Goal: Task Accomplishment & Management: Use online tool/utility

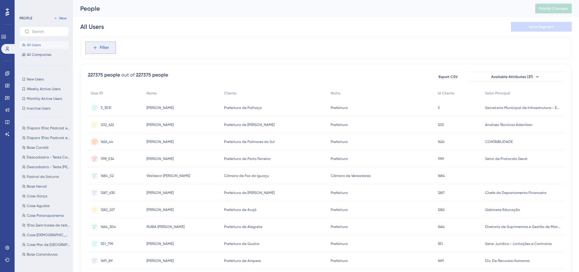
click at [94, 48] on icon at bounding box center [94, 47] width 5 height 5
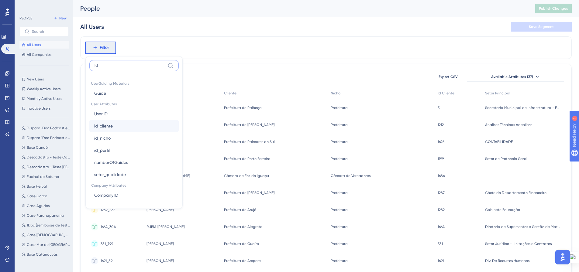
type input "id"
click at [115, 127] on button "id_cliente id_cliente" at bounding box center [133, 126] width 89 height 12
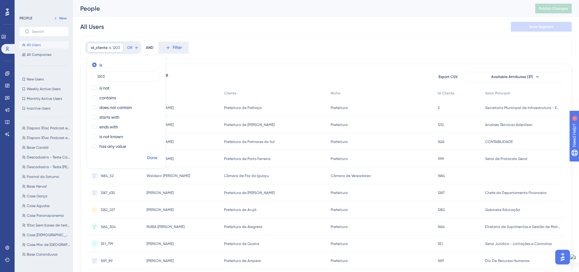
type input "1203"
click at [154, 153] on button "Done" at bounding box center [152, 157] width 17 height 11
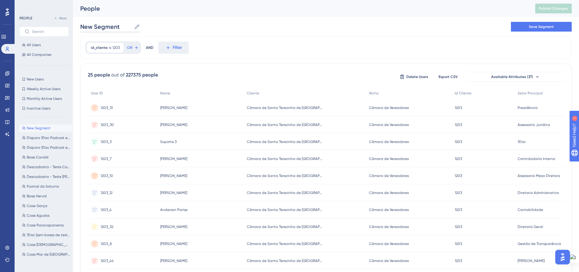
click at [115, 28] on input "New Segment" at bounding box center [105, 26] width 51 height 9
type input "Câmara de [GEOGRAPHIC_DATA]"
drag, startPoint x: 516, startPoint y: 28, endPoint x: 368, endPoint y: 58, distance: 150.7
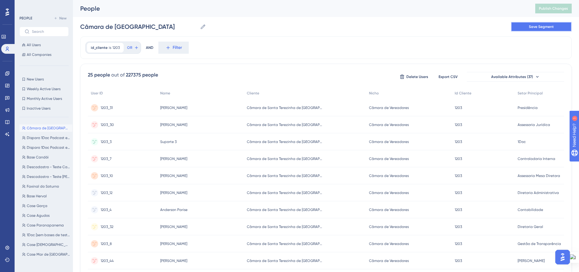
click at [516, 27] on button "Save Segment" at bounding box center [541, 27] width 61 height 10
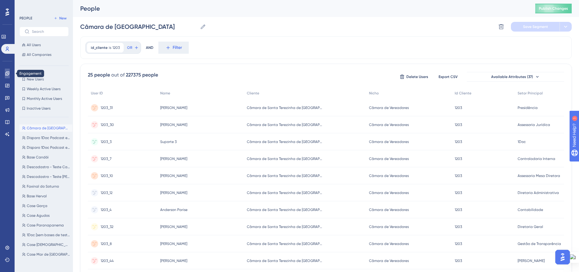
click at [9, 74] on icon at bounding box center [7, 73] width 5 height 5
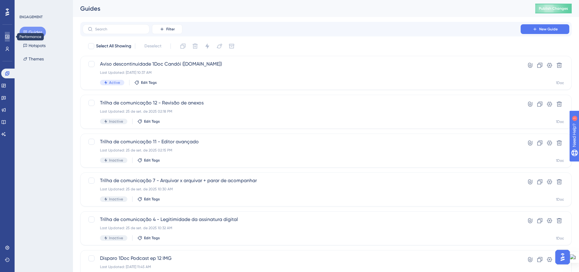
click at [7, 35] on icon at bounding box center [7, 37] width 4 height 4
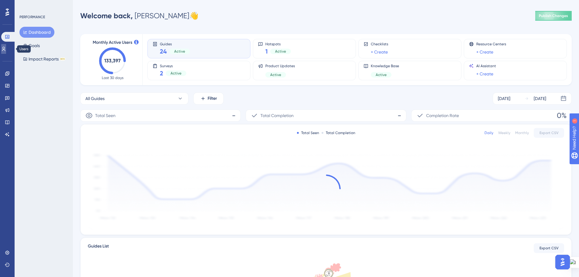
drag, startPoint x: 2, startPoint y: 46, endPoint x: 3, endPoint y: 50, distance: 4.0
click at [2, 46] on link at bounding box center [3, 49] width 5 height 10
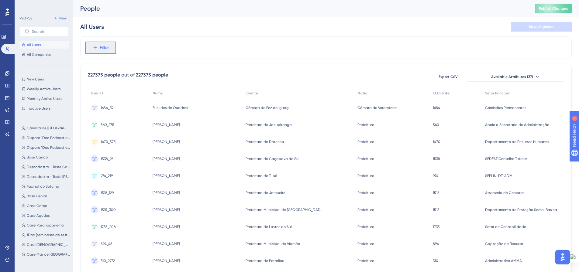
click at [98, 50] on button "Filter" at bounding box center [100, 48] width 30 height 12
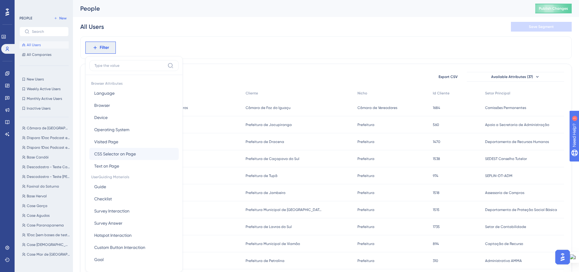
scroll to position [28, 0]
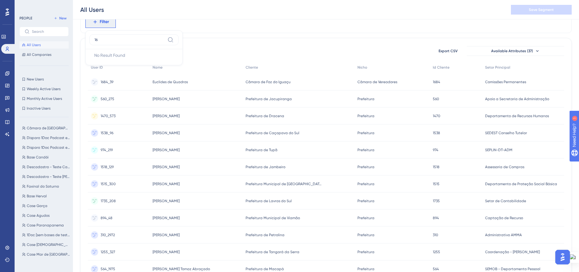
type input "1"
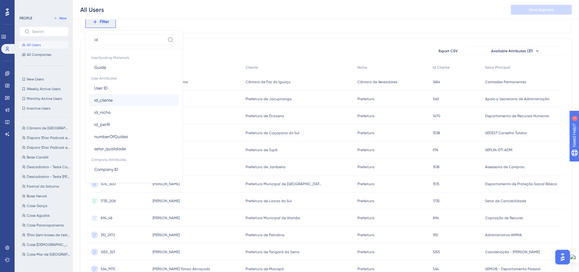
type input "id"
click at [131, 98] on button "id_cliente id_cliente" at bounding box center [133, 100] width 89 height 12
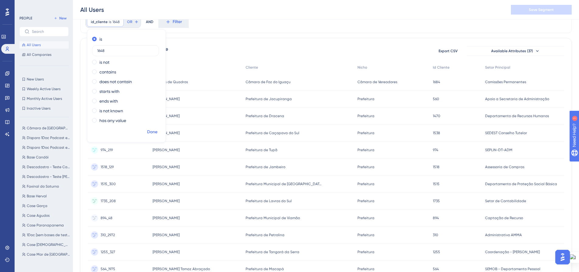
type input "1648"
click at [151, 131] on span "Done" at bounding box center [152, 131] width 10 height 7
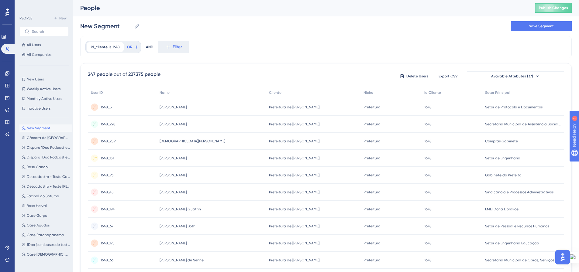
scroll to position [0, 0]
click at [117, 26] on input "New Segment" at bounding box center [105, 26] width 51 height 9
click at [124, 26] on input "Prefeitura de [PERSON_NAME]" at bounding box center [125, 26] width 91 height 9
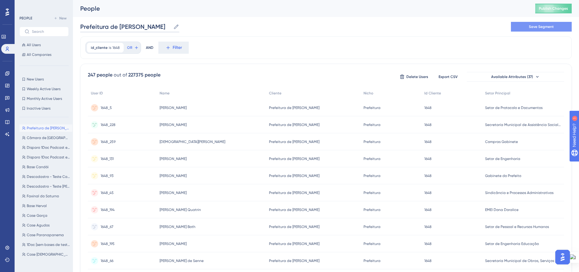
type input "Prefeitura de [PERSON_NAME]"
click at [519, 24] on button "Save Segment" at bounding box center [541, 27] width 61 height 10
click at [37, 44] on span "All Users" at bounding box center [34, 45] width 14 height 5
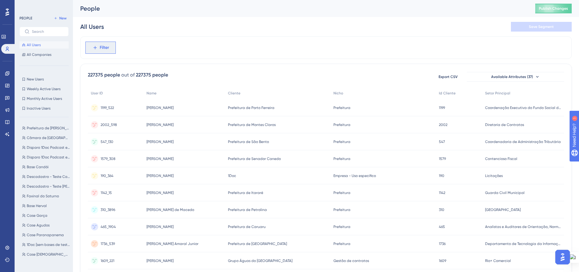
click at [108, 49] on span "Filter" at bounding box center [104, 47] width 9 height 7
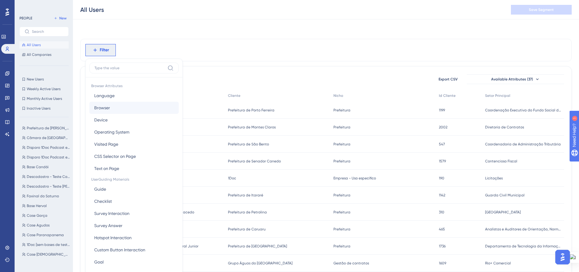
scroll to position [28, 0]
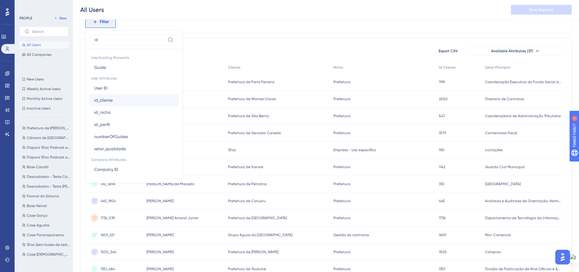
type input "id"
click at [118, 98] on button "id_cliente id_cliente" at bounding box center [133, 100] width 89 height 12
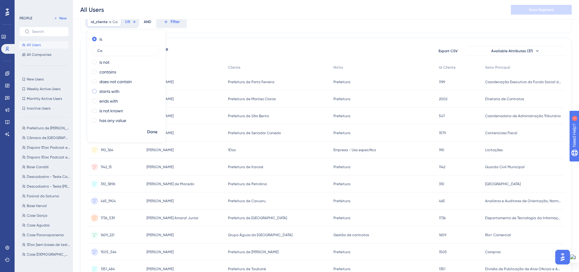
type input "C"
type input "i"
type input "1848"
click at [152, 135] on span "Done" at bounding box center [152, 131] width 10 height 7
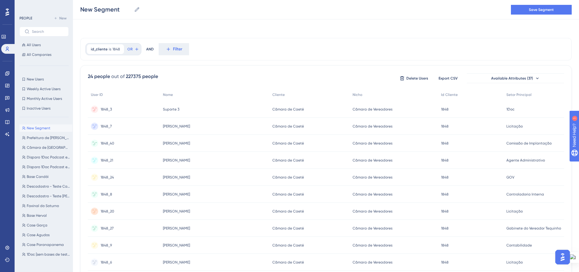
scroll to position [0, 0]
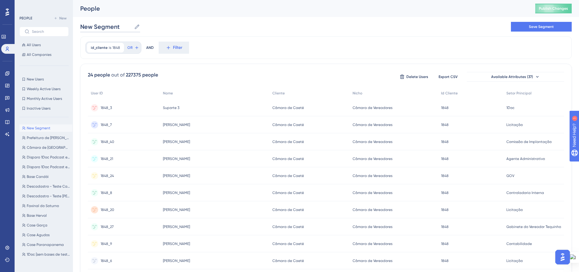
click at [97, 29] on input "New Segment" at bounding box center [105, 26] width 51 height 9
type input "Câmara de Caeté"
click at [515, 27] on button "Save Segment" at bounding box center [541, 27] width 61 height 10
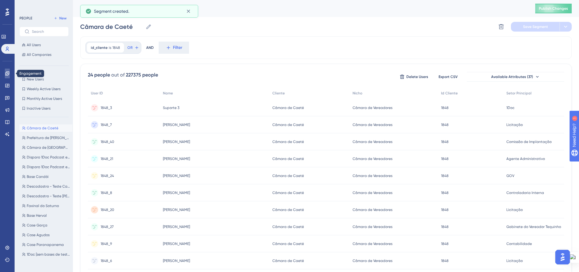
click at [5, 75] on icon at bounding box center [7, 73] width 5 height 5
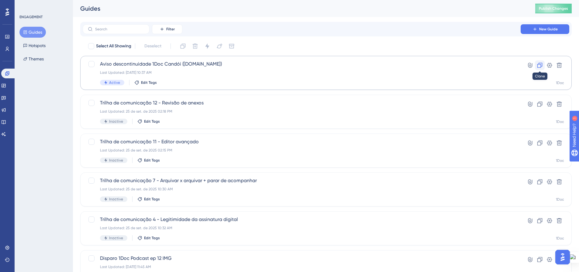
click at [537, 65] on icon at bounding box center [539, 65] width 5 height 5
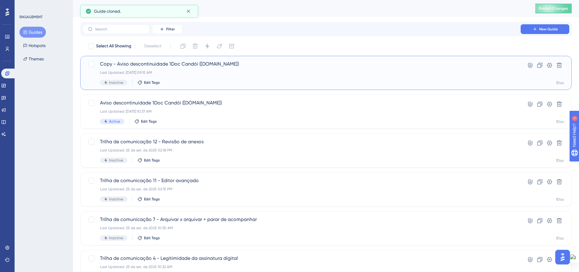
click at [144, 66] on span "Copy - Aviso descontinuidade 1Doc Candói ([DOMAIN_NAME])" at bounding box center [301, 63] width 403 height 7
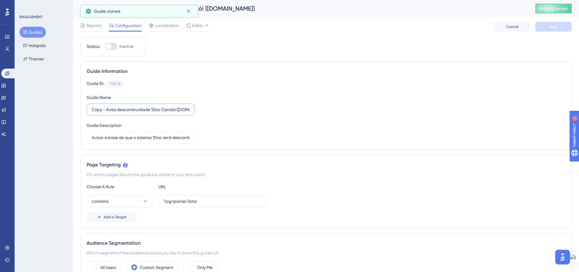
drag, startPoint x: 102, startPoint y: 110, endPoint x: 84, endPoint y: 110, distance: 18.8
click at [84, 110] on div "Guide Information Guide ID: 153078 Copy Guide Name Copy - Aviso descontinuidade…" at bounding box center [325, 105] width 491 height 89
drag, startPoint x: 161, startPoint y: 109, endPoint x: 148, endPoint y: 109, distance: 13.7
click at [148, 109] on input "Aviso descontinuidade 1Doc Candói ([DOMAIN_NAME])" at bounding box center [141, 109] width 98 height 7
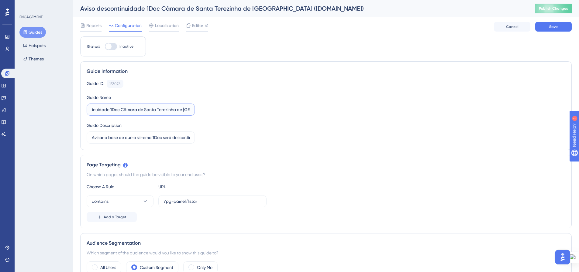
scroll to position [0, 32]
type input "Aviso descontinuidade 1Doc Câmara de Santa Terezinha de [GEOGRAPHIC_DATA] ([DOM…"
click at [312, 120] on div "Guide ID: 153078 Copy Guide Name Aviso descontinuidade 1Doc Câmara de Santa Ter…" at bounding box center [326, 112] width 478 height 64
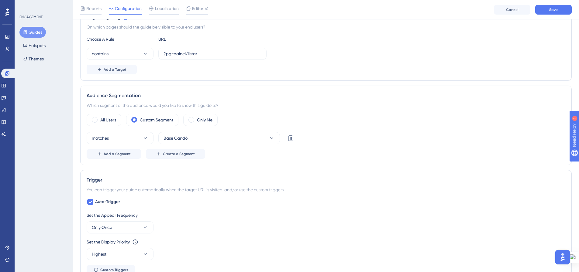
scroll to position [0, 0]
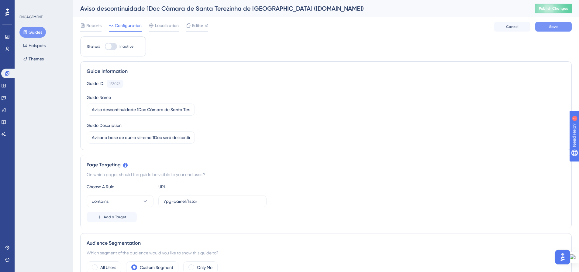
click at [546, 22] on button "Save" at bounding box center [553, 27] width 36 height 10
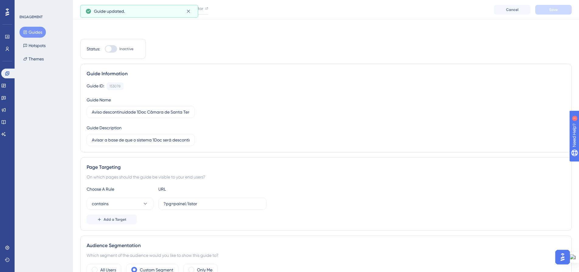
scroll to position [213, 0]
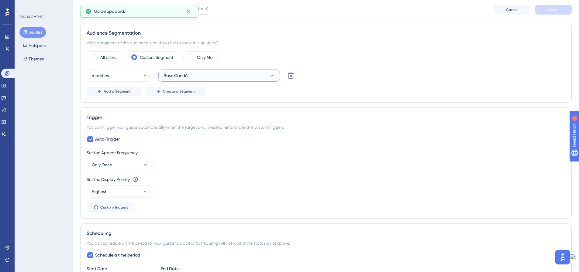
click at [204, 74] on button "Base Candói" at bounding box center [219, 76] width 122 height 12
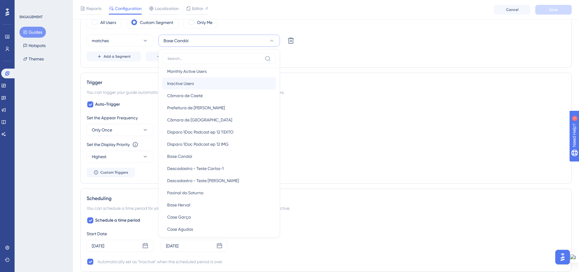
scroll to position [0, 0]
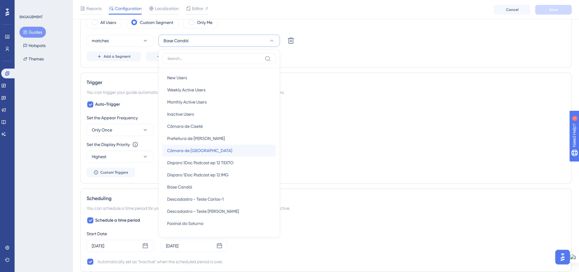
click at [243, 149] on div "Câmara de Santa Terezinha do Itaipu Câmara de [GEOGRAPHIC_DATA]" at bounding box center [219, 151] width 104 height 12
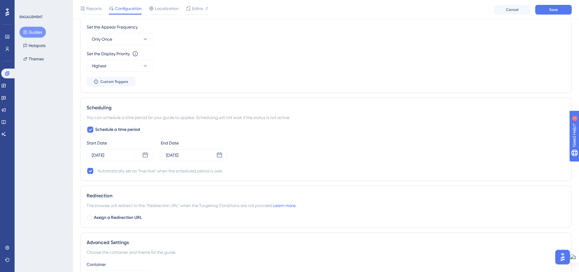
scroll to position [339, 0]
click at [142, 156] on icon at bounding box center [145, 155] width 6 height 6
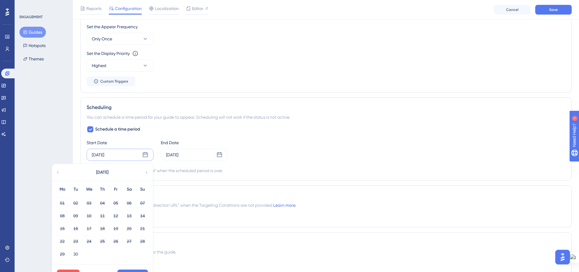
click at [148, 170] on icon at bounding box center [146, 172] width 4 height 5
click at [222, 156] on icon at bounding box center [219, 154] width 5 height 5
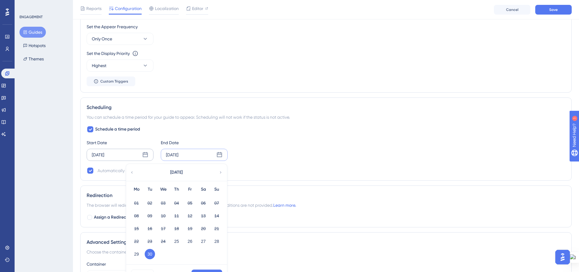
click at [220, 174] on icon at bounding box center [220, 172] width 4 height 5
click at [137, 227] on button "13" at bounding box center [136, 229] width 10 height 10
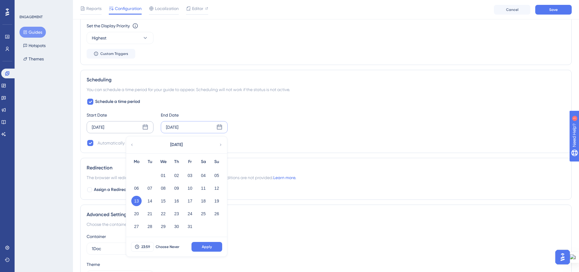
scroll to position [369, 0]
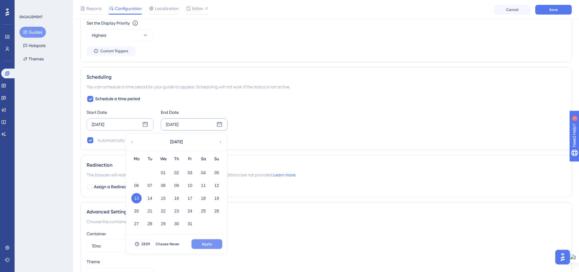
click at [201, 242] on button "Apply" at bounding box center [206, 244] width 31 height 10
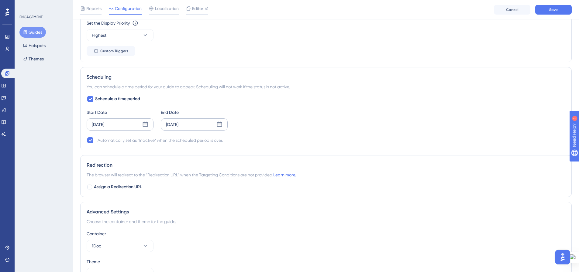
click at [143, 124] on icon at bounding box center [145, 124] width 5 height 5
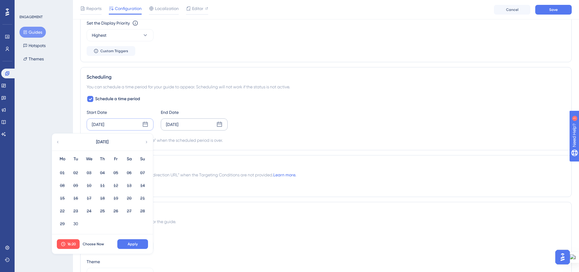
click at [145, 142] on icon at bounding box center [146, 141] width 4 height 5
click at [105, 174] on button "02" at bounding box center [102, 173] width 10 height 10
click at [133, 245] on span "Apply" at bounding box center [133, 244] width 10 height 5
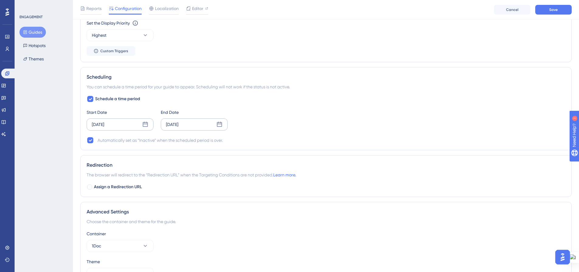
click at [303, 105] on div "Schedule a time period Start Date [DATE] End Date [DATE] Automatically set as “…" at bounding box center [326, 119] width 478 height 49
click at [221, 122] on icon at bounding box center [219, 124] width 5 height 5
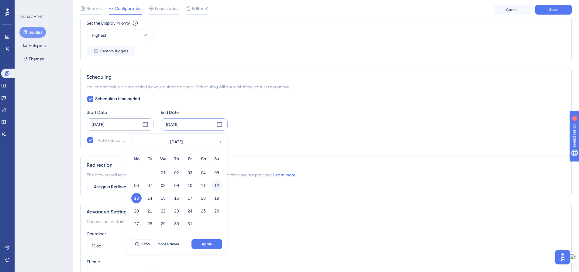
click at [217, 181] on button "12" at bounding box center [216, 185] width 10 height 10
click at [204, 242] on span "Apply" at bounding box center [207, 244] width 10 height 5
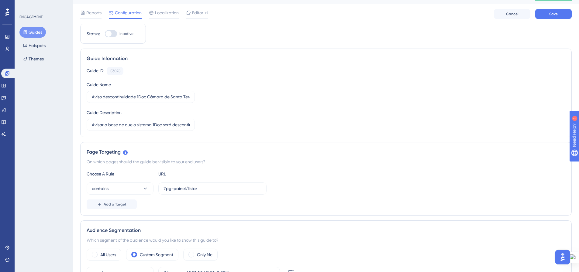
scroll to position [0, 0]
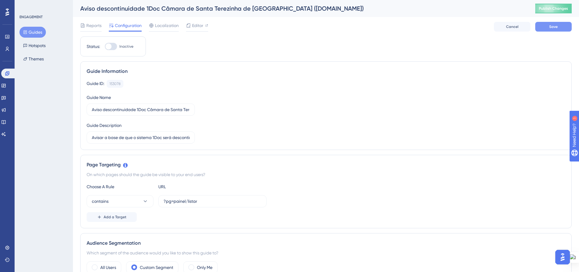
click at [560, 25] on button "Save" at bounding box center [553, 27] width 36 height 10
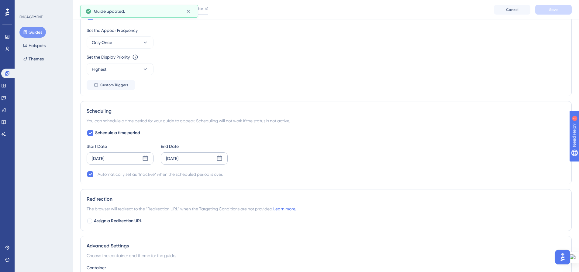
scroll to position [365, 0]
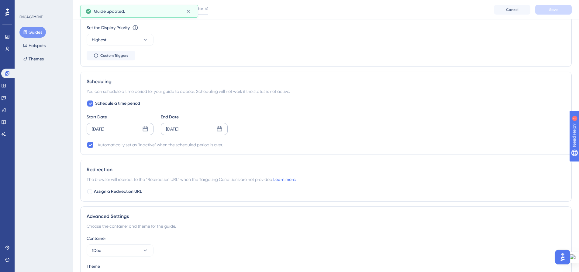
click at [146, 128] on icon at bounding box center [145, 129] width 6 height 6
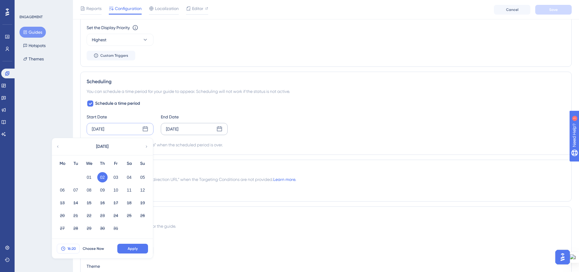
click at [68, 251] on span "16:20" at bounding box center [71, 248] width 9 height 5
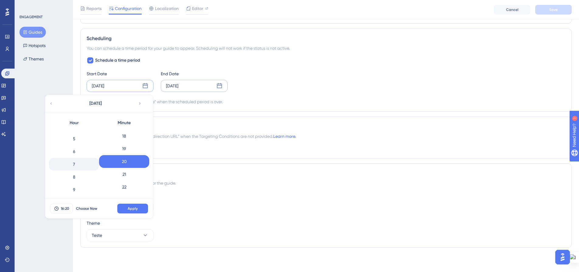
scroll to position [61, 0]
click at [79, 162] on div "7" at bounding box center [74, 164] width 50 height 13
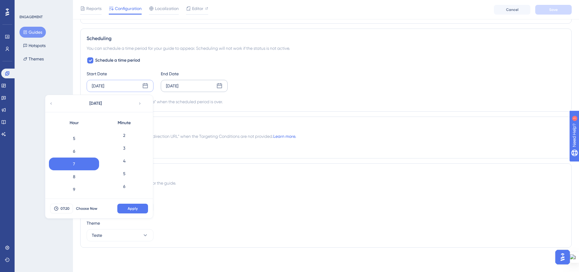
scroll to position [0, 0]
click at [131, 135] on div "0" at bounding box center [124, 135] width 50 height 13
drag, startPoint x: 132, startPoint y: 206, endPoint x: 138, endPoint y: 204, distance: 6.3
click at [132, 205] on button "Apply" at bounding box center [132, 209] width 31 height 10
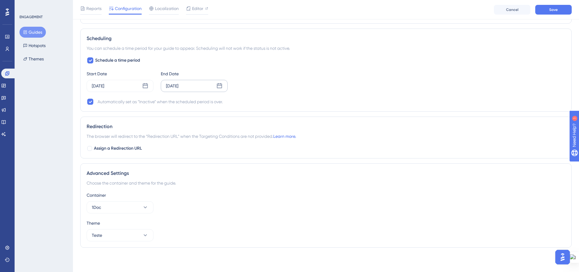
click at [219, 88] on icon at bounding box center [219, 85] width 5 height 5
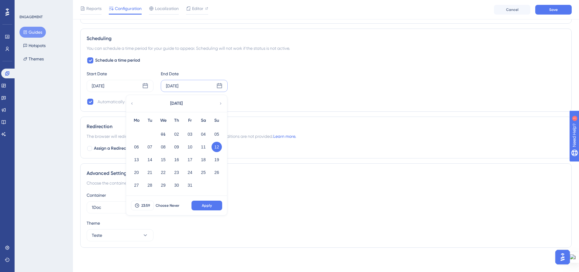
click at [341, 92] on div "Schedule a time period Start Date [DATE] End Date [DATE] [DATE] Mo Tu We Th Fr …" at bounding box center [326, 81] width 478 height 49
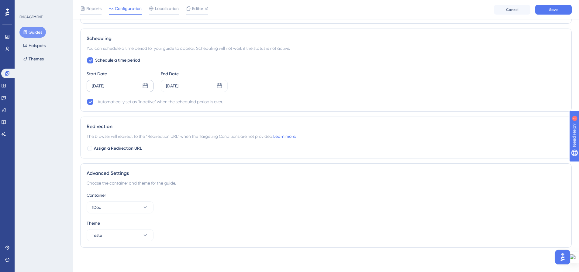
click at [141, 86] on div "[DATE]" at bounding box center [120, 86] width 67 height 12
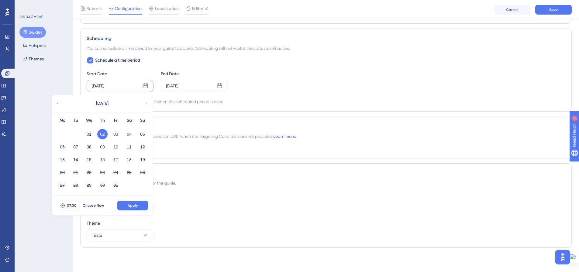
click at [279, 95] on div "Schedule a time period Start Date [DATE] [DATE] Mo Tu We Th Fr Sa Su 01 02 03 0…" at bounding box center [326, 81] width 478 height 49
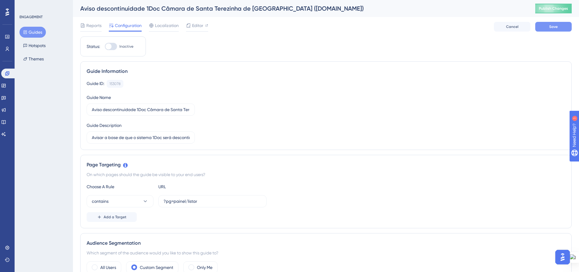
click at [541, 26] on button "Save" at bounding box center [553, 27] width 36 height 10
click at [201, 23] on span "Editor" at bounding box center [197, 25] width 11 height 7
click at [197, 28] on span "Editor" at bounding box center [197, 25] width 11 height 7
click at [114, 47] on div at bounding box center [111, 46] width 12 height 7
click at [105, 47] on input "Inactive" at bounding box center [104, 46] width 0 height 0
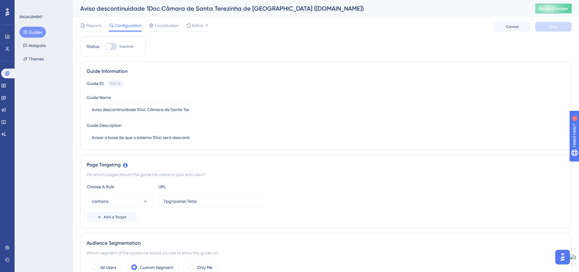
checkbox input "true"
click at [537, 27] on button "Save" at bounding box center [553, 27] width 36 height 10
click at [551, 6] on button "Publish Changes" at bounding box center [553, 9] width 36 height 10
click at [191, 11] on icon at bounding box center [188, 11] width 6 height 6
drag, startPoint x: 31, startPoint y: 32, endPoint x: 53, endPoint y: 128, distance: 98.5
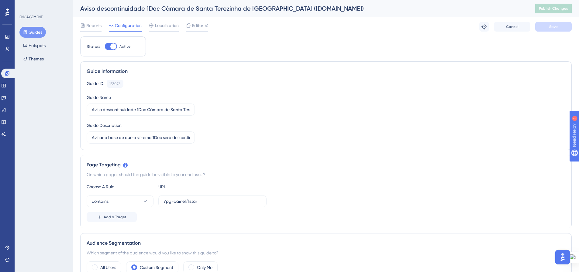
click at [31, 32] on button "Guides" at bounding box center [32, 32] width 26 height 11
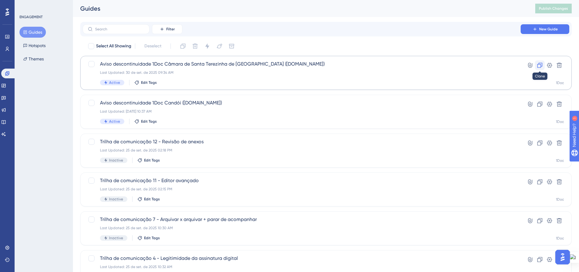
click at [539, 64] on icon at bounding box center [539, 65] width 5 height 5
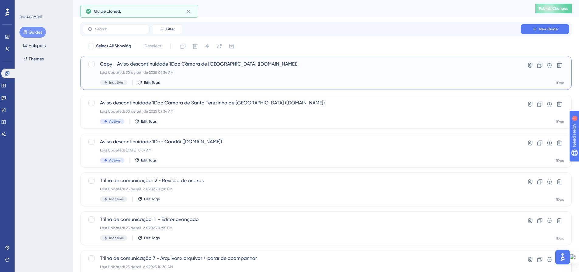
click at [188, 66] on span "Copy - Aviso descontinuidade 1Doc Câmara de [GEOGRAPHIC_DATA] ([DOMAIN_NAME])" at bounding box center [301, 63] width 403 height 7
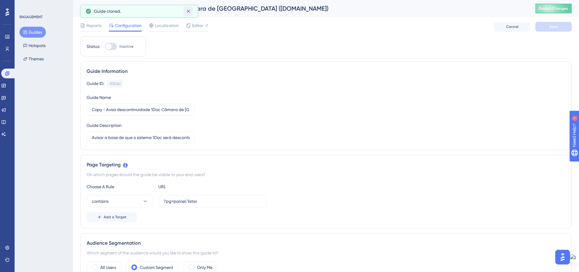
click at [188, 12] on icon at bounding box center [188, 11] width 6 height 6
drag, startPoint x: 101, startPoint y: 10, endPoint x: 76, endPoint y: 9, distance: 24.3
click at [76, 9] on div "Copy - Aviso descontinuidade 1Doc Câmara de Santa Terezinha de Itaipu ([DOMAIN_…" at bounding box center [326, 8] width 506 height 17
drag, startPoint x: 99, startPoint y: 109, endPoint x: 83, endPoint y: 109, distance: 16.4
click at [83, 109] on div "Guide Information Guide ID: 153082 Copy Guide Name Copy - Aviso descontinuidade…" at bounding box center [325, 105] width 491 height 89
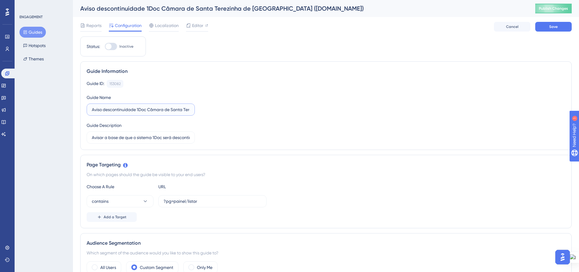
scroll to position [0, 47]
drag, startPoint x: 149, startPoint y: 110, endPoint x: 175, endPoint y: 110, distance: 25.8
click at [175, 110] on input "Aviso descontinuidade 1Doc Câmara de Santa Terezinha de [GEOGRAPHIC_DATA] ([DOM…" at bounding box center [141, 109] width 98 height 7
click at [223, 116] on div "Guide ID: 153082 Copy Guide Name Aviso descontinuidade 1Doc Prefeitura de [PERS…" at bounding box center [326, 112] width 478 height 64
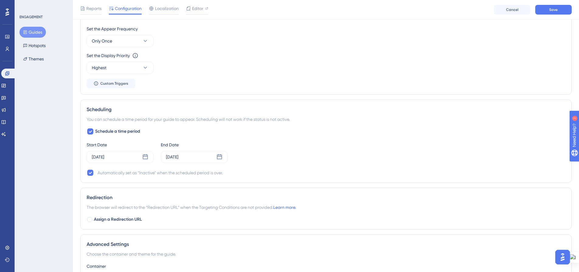
scroll to position [365, 5]
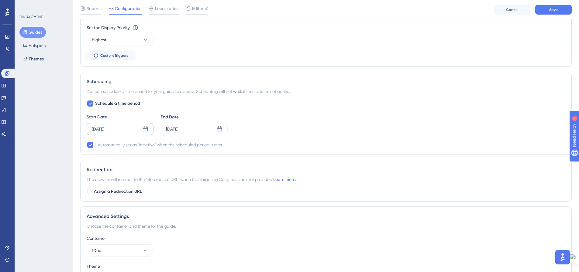
click at [142, 131] on icon at bounding box center [145, 129] width 6 height 6
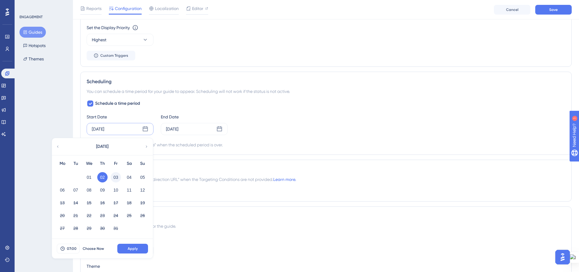
click at [111, 178] on button "03" at bounding box center [116, 177] width 10 height 10
click at [128, 247] on span "Apply" at bounding box center [133, 248] width 10 height 5
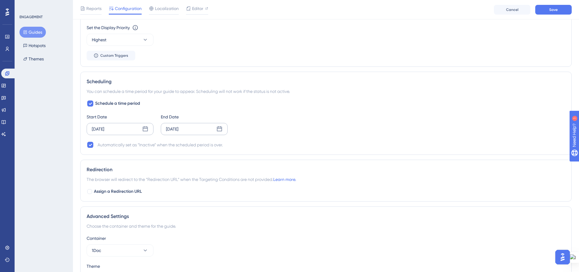
click at [216, 129] on icon at bounding box center [219, 129] width 6 height 6
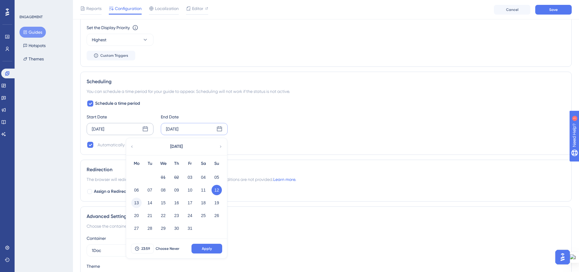
click at [132, 205] on button "13" at bounding box center [136, 203] width 10 height 10
click at [195, 248] on button "Apply" at bounding box center [206, 249] width 31 height 10
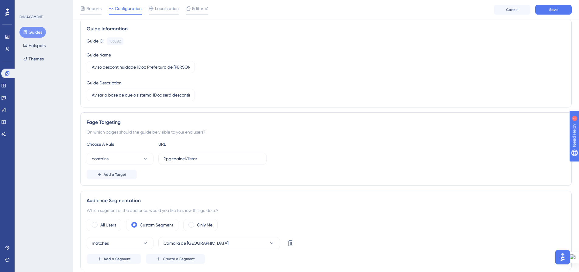
scroll to position [0, 5]
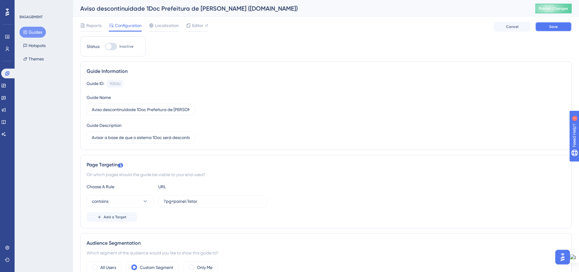
click at [544, 24] on button "Save" at bounding box center [553, 27] width 36 height 10
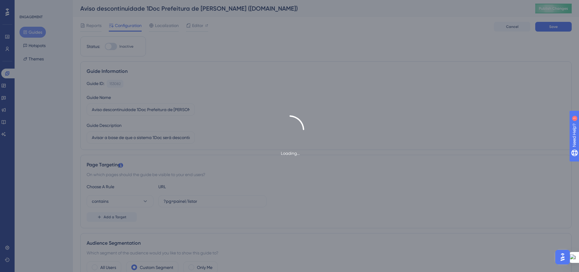
type input "Aviso descontinuidade 1Doc Prefeitura de [PERSON_NAME] ([DOMAIN_NAME])"
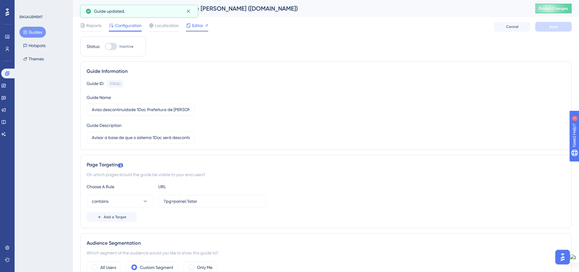
click at [192, 25] on span "Editor" at bounding box center [197, 25] width 11 height 7
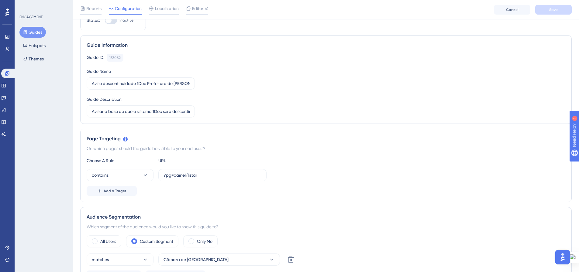
scroll to position [0, 0]
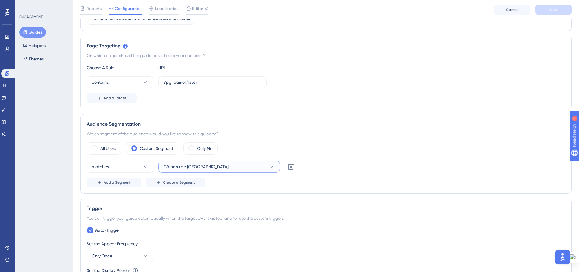
click at [228, 167] on span "Câmara de [GEOGRAPHIC_DATA]" at bounding box center [195, 166] width 65 height 7
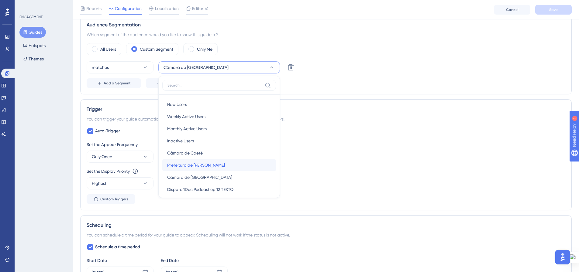
click at [231, 162] on div "Prefeitura de [PERSON_NAME] Prefeitura de [PERSON_NAME]" at bounding box center [219, 165] width 104 height 12
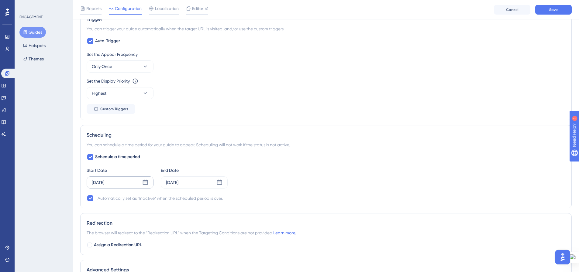
scroll to position [312, 0]
click at [144, 180] on icon at bounding box center [145, 181] width 5 height 5
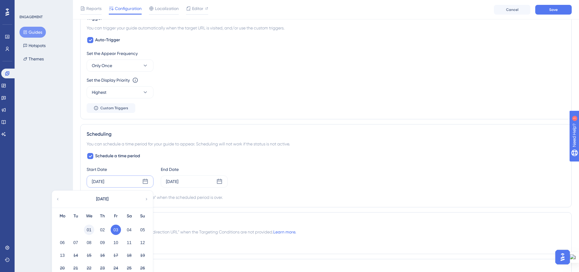
click at [87, 230] on button "01" at bounding box center [89, 230] width 10 height 10
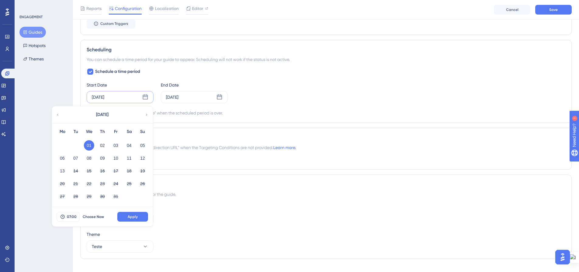
scroll to position [403, 0]
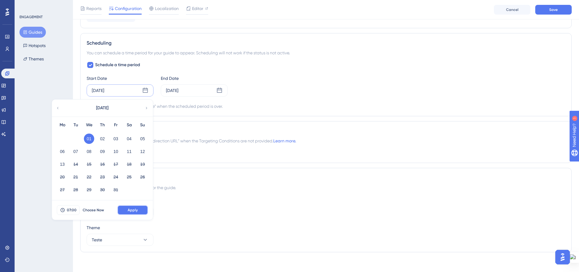
click at [144, 209] on button "Apply" at bounding box center [132, 210] width 31 height 10
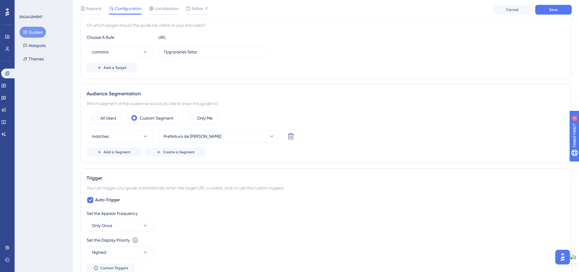
scroll to position [0, 0]
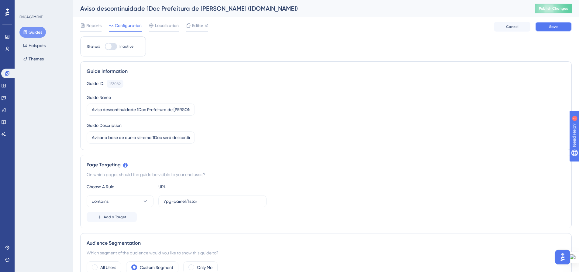
click at [541, 28] on button "Save" at bounding box center [553, 27] width 36 height 10
click at [116, 45] on label "Inactive" at bounding box center [119, 46] width 29 height 7
click at [105, 46] on input "Inactive" at bounding box center [104, 46] width 0 height 0
checkbox input "true"
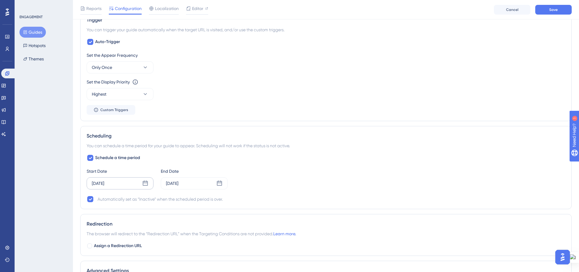
scroll to position [317, 0]
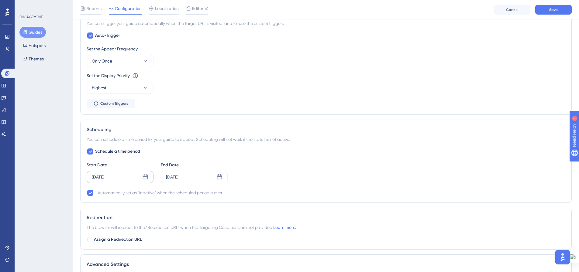
click at [147, 180] on div "[DATE]" at bounding box center [120, 177] width 67 height 12
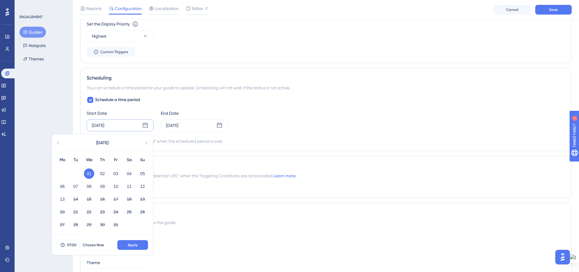
scroll to position [377, 0]
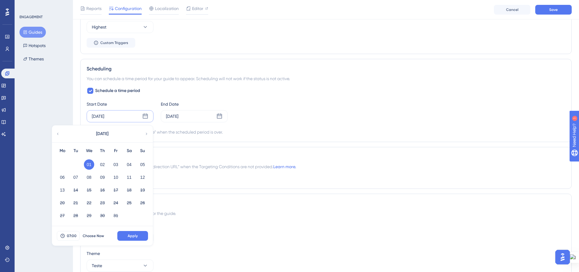
click at [260, 126] on div "Schedule a time period Start Date [DATE] [DATE] Mo Tu We Th Fr Sa Su 01 02 03 0…" at bounding box center [326, 111] width 478 height 49
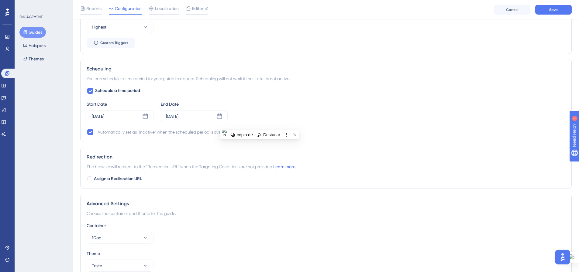
click at [341, 120] on div "Start Date [DATE] End Date [DATE]" at bounding box center [326, 112] width 478 height 22
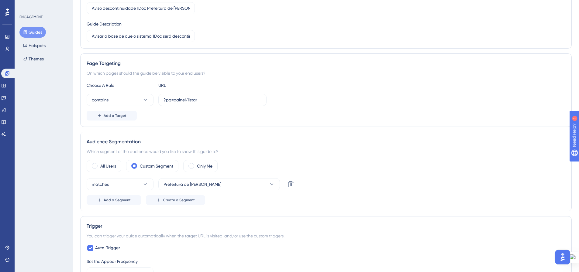
scroll to position [0, 0]
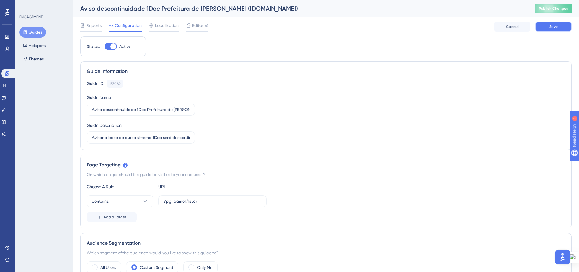
click at [543, 27] on button "Save" at bounding box center [553, 27] width 36 height 10
click at [552, 6] on button "Publish Changes" at bounding box center [553, 9] width 36 height 10
drag, startPoint x: 36, startPoint y: 30, endPoint x: 52, endPoint y: 44, distance: 21.7
click at [36, 29] on button "Guides" at bounding box center [32, 32] width 26 height 11
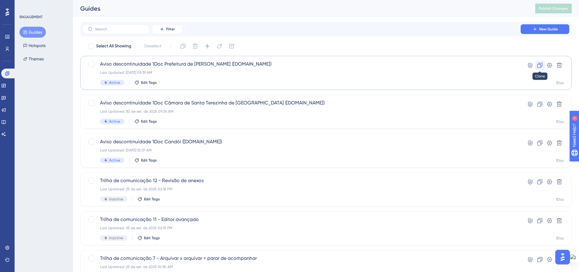
click at [541, 67] on icon at bounding box center [539, 65] width 5 height 5
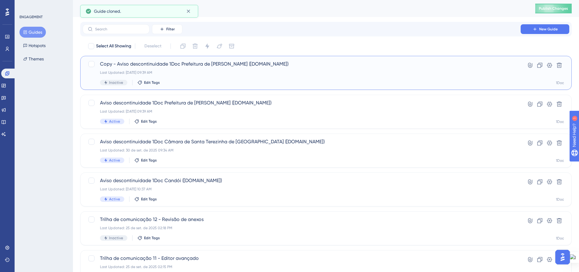
click at [146, 72] on div "Last Updated: [DATE] 09:39 AM" at bounding box center [301, 72] width 403 height 5
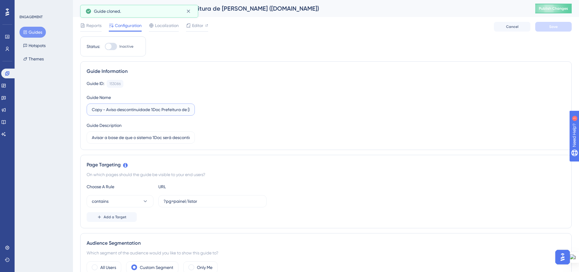
drag, startPoint x: 107, startPoint y: 110, endPoint x: 90, endPoint y: 110, distance: 16.4
click at [90, 110] on label "Copy - Aviso descontinuidade 1Doc Prefeitura de [PERSON_NAME] ([DOMAIN_NAME])" at bounding box center [141, 110] width 108 height 12
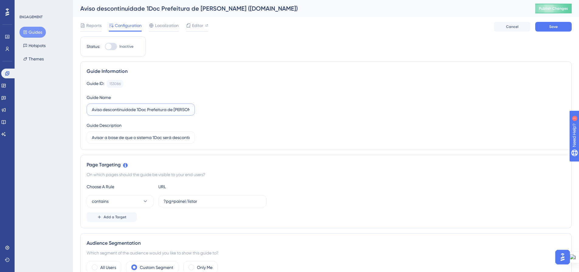
scroll to position [0, 29]
drag, startPoint x: 149, startPoint y: 110, endPoint x: 173, endPoint y: 112, distance: 24.4
click at [173, 112] on input "Aviso descontinuidade 1Doc Prefeitura de [PERSON_NAME] ([DOMAIN_NAME])" at bounding box center [141, 109] width 98 height 7
click at [235, 134] on div "Guide ID: 153086 Copy Guide Name Aviso descontinuidade 1Doc Câmara de Caeté ([D…" at bounding box center [326, 112] width 478 height 64
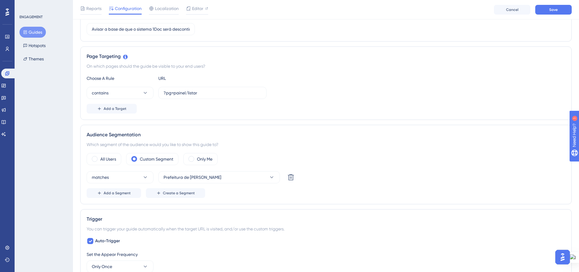
scroll to position [122, 0]
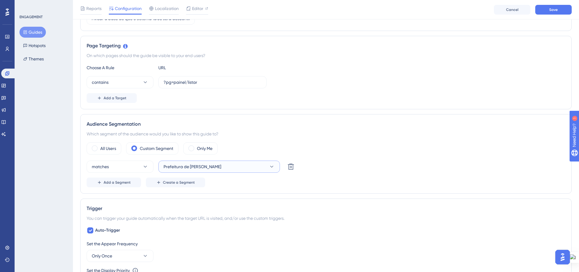
click at [276, 167] on button "Prefeitura de [PERSON_NAME]" at bounding box center [219, 167] width 122 height 12
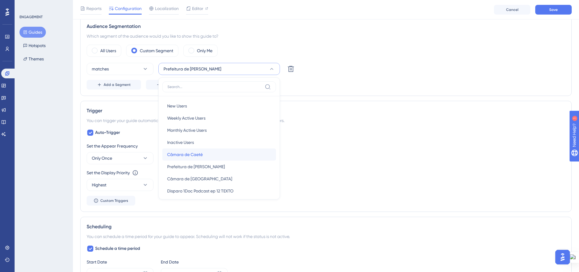
click at [257, 156] on div "Câmara de Caeté Câmara de Caeté" at bounding box center [219, 155] width 104 height 12
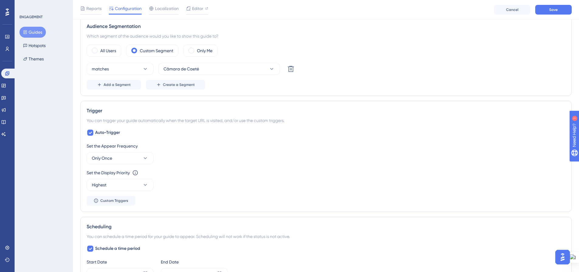
click at [339, 134] on div "Auto-Trigger Set the Appear Frequency Only Once Set the Display Priority This o…" at bounding box center [326, 167] width 478 height 77
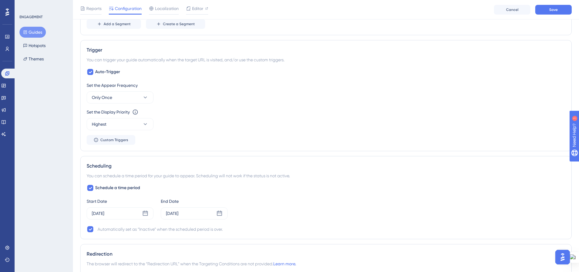
scroll to position [310, 0]
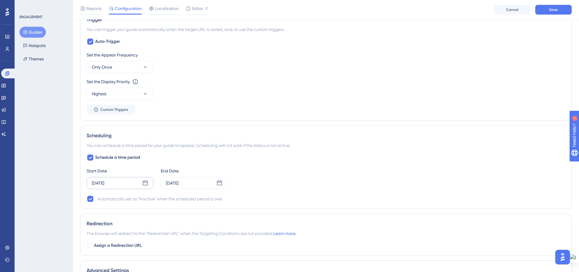
click at [144, 181] on icon at bounding box center [145, 182] width 5 height 5
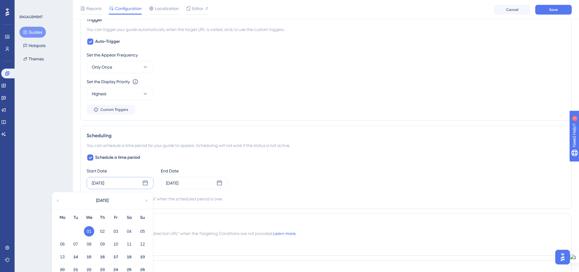
click at [61, 201] on div "[DATE]" at bounding box center [102, 200] width 100 height 17
click at [56, 199] on icon at bounding box center [58, 200] width 4 height 5
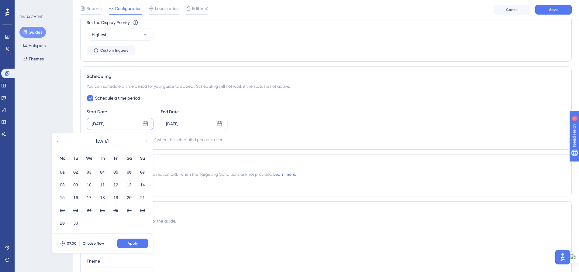
scroll to position [371, 0]
click at [75, 224] on button "30" at bounding box center [75, 222] width 10 height 10
click at [87, 242] on span "Choose Now" at bounding box center [93, 242] width 21 height 5
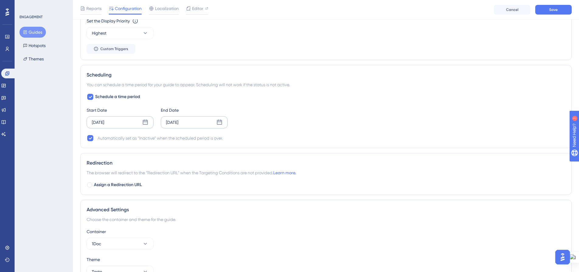
click at [217, 123] on icon at bounding box center [219, 122] width 6 height 6
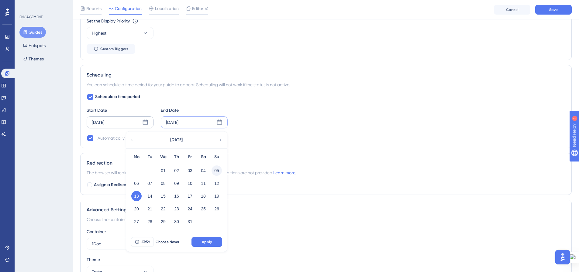
click at [218, 172] on button "05" at bounding box center [216, 171] width 10 height 10
click at [204, 242] on span "Apply" at bounding box center [207, 242] width 10 height 5
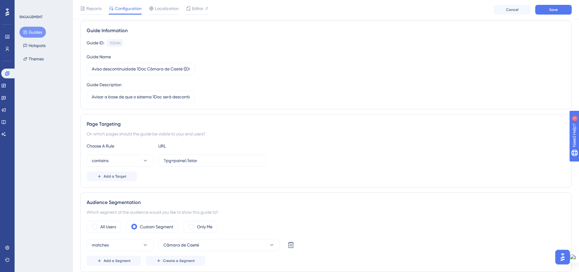
scroll to position [0, 0]
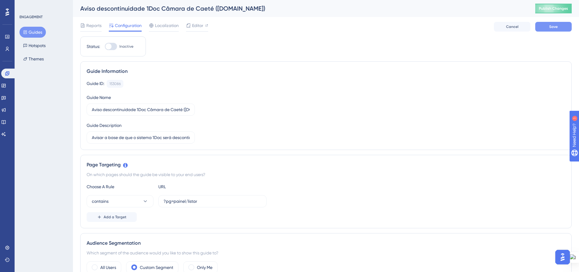
click at [545, 29] on button "Save" at bounding box center [553, 27] width 36 height 10
click at [164, 109] on input "Aviso descontinuidade 1Doc Câmara de Caeté ([DOMAIN_NAME])" at bounding box center [141, 109] width 98 height 7
drag, startPoint x: 176, startPoint y: 110, endPoint x: 183, endPoint y: 110, distance: 7.3
click at [183, 110] on input "Aviso descontinuidade 1Doc Câmara de Caeté ([DOMAIN_NAME])" at bounding box center [141, 109] width 98 height 7
click at [246, 115] on div "Guide ID: 153086 Copy Guide Name Aviso descontinuidade 1Doc Câmara deJarinu ([D…" at bounding box center [326, 112] width 478 height 64
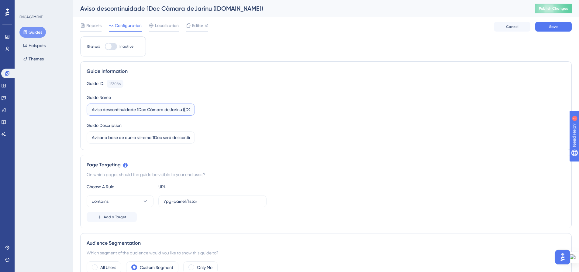
click at [170, 111] on input "Aviso descontinuidade 1Doc Câmara deJarinu ([DOMAIN_NAME])" at bounding box center [141, 109] width 98 height 7
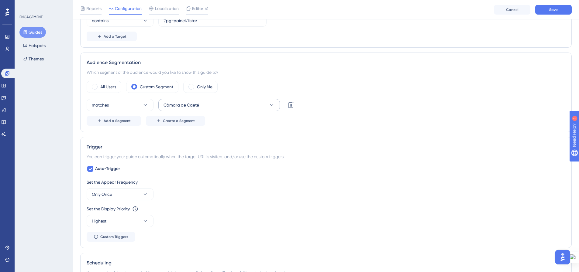
scroll to position [182, 0]
type input "Aviso descontinuidade 1Doc Câmara de Jarinu ([DOMAIN_NAME])"
click at [180, 124] on span "Create a Segment" at bounding box center [179, 121] width 32 height 5
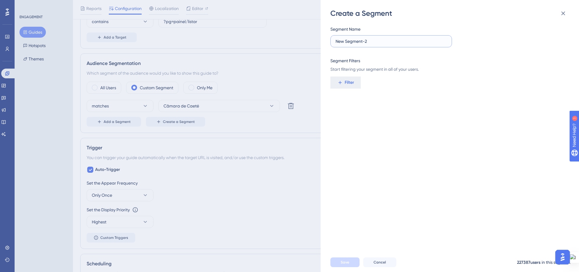
drag, startPoint x: 361, startPoint y: 42, endPoint x: 331, endPoint y: 42, distance: 29.5
click at [331, 42] on label "New Segment-2" at bounding box center [391, 41] width 122 height 12
type input "Câmara Jarinu"
click at [349, 85] on span "Filter" at bounding box center [348, 82] width 9 height 7
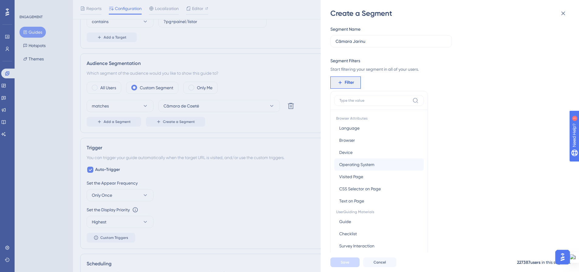
scroll to position [44, 0]
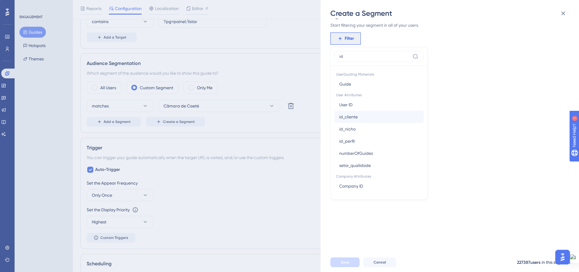
type input "id"
click at [355, 122] on button "id_cliente id_cliente" at bounding box center [378, 117] width 89 height 12
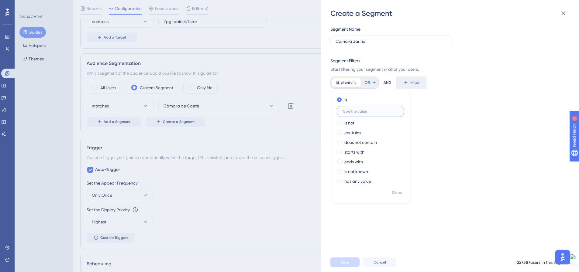
click at [372, 113] on input "text" at bounding box center [370, 111] width 57 height 4
type input "1479"
click at [396, 191] on span "Done" at bounding box center [397, 192] width 10 height 7
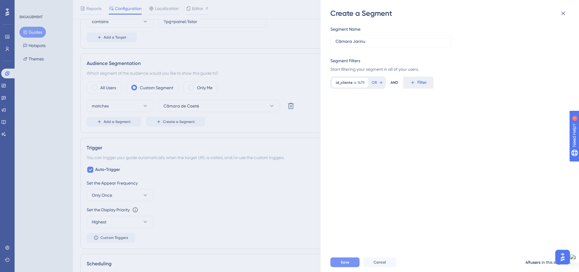
click at [345, 264] on button "Save" at bounding box center [344, 263] width 29 height 10
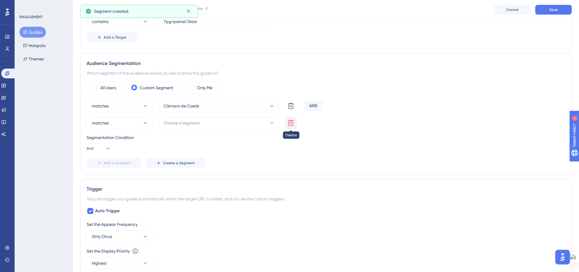
click at [289, 119] on icon at bounding box center [290, 122] width 7 height 7
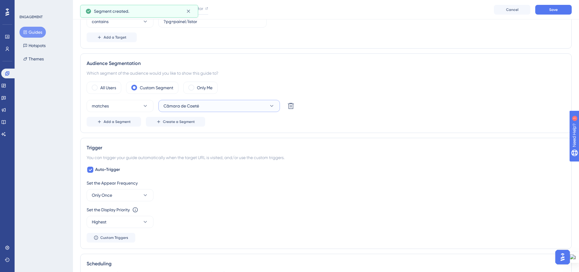
click at [269, 106] on icon at bounding box center [272, 106] width 6 height 6
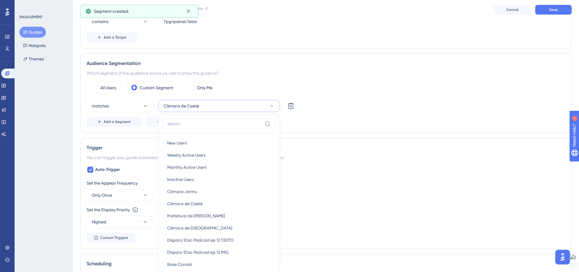
scroll to position [234, 0]
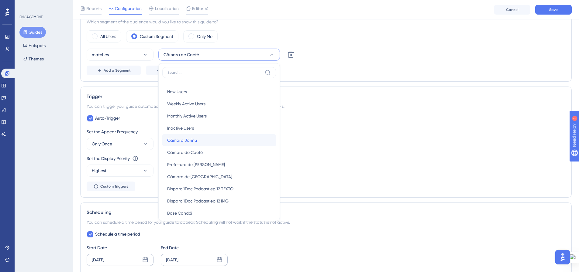
click at [252, 140] on div "Câmara Jarinu Câmara Jarinu" at bounding box center [219, 140] width 104 height 12
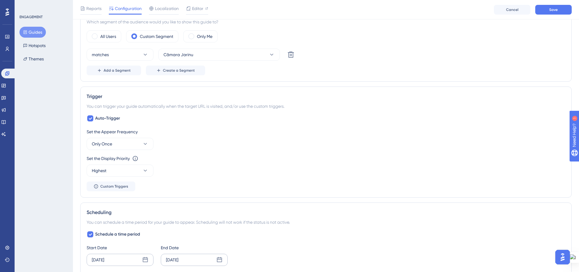
click at [386, 74] on div "Add a Segment Create a Segment" at bounding box center [326, 71] width 478 height 10
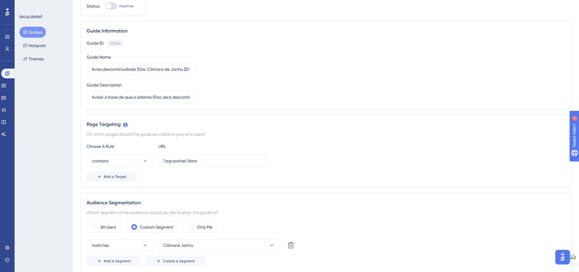
scroll to position [0, 0]
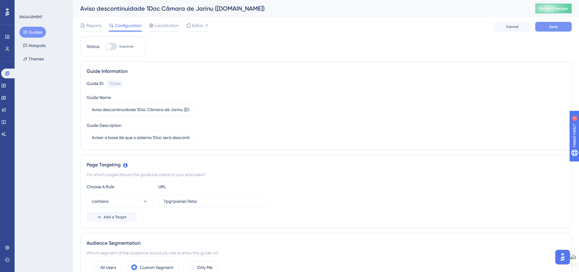
click at [546, 27] on button "Save" at bounding box center [553, 27] width 36 height 10
click at [550, 10] on span "Publish Changes" at bounding box center [553, 8] width 29 height 5
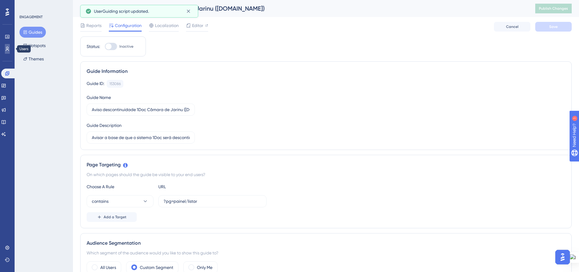
drag, startPoint x: 7, startPoint y: 46, endPoint x: 7, endPoint y: 50, distance: 4.3
click at [7, 46] on link at bounding box center [7, 49] width 5 height 10
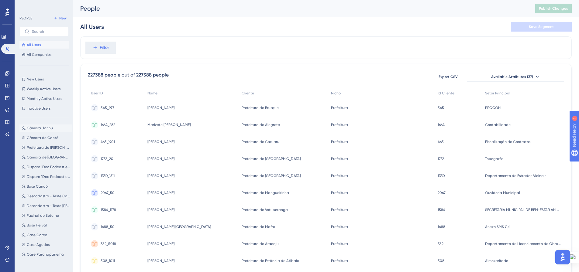
click at [43, 130] on span "Câmara Jarinu" at bounding box center [40, 128] width 26 height 5
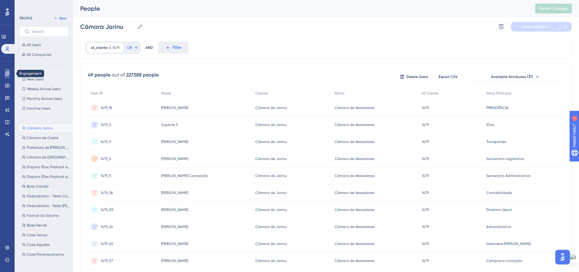
click at [7, 70] on link at bounding box center [7, 74] width 5 height 10
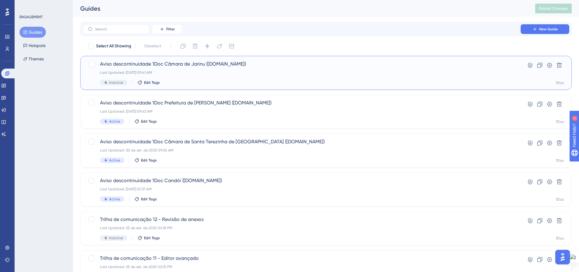
click at [203, 76] on div "Aviso descontinuidade 1Doc Câmara de Jarinu ([DOMAIN_NAME]) Last Updated: [DATE…" at bounding box center [301, 72] width 403 height 25
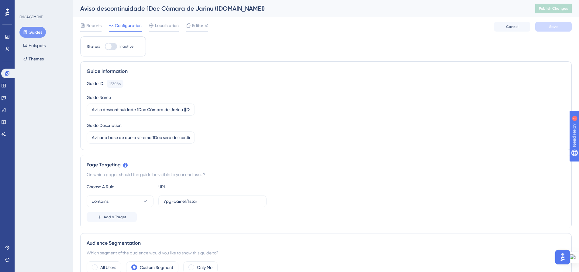
click at [113, 45] on div at bounding box center [111, 46] width 12 height 7
click at [105, 46] on input "Inactive" at bounding box center [104, 46] width 0 height 0
checkbox input "true"
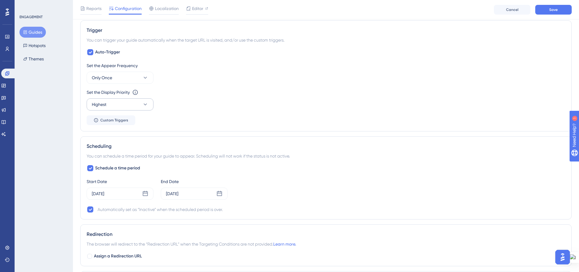
scroll to position [304, 0]
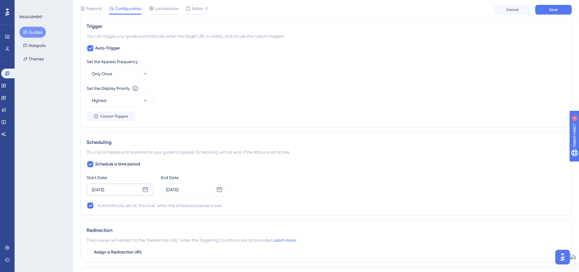
click at [143, 188] on icon at bounding box center [145, 189] width 5 height 5
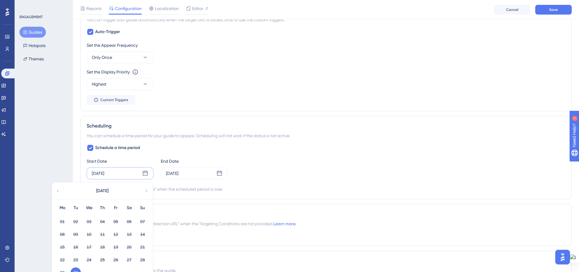
scroll to position [395, 0]
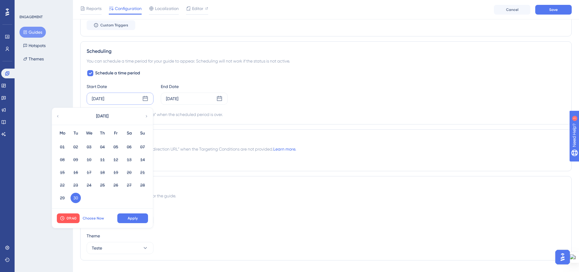
click at [93, 222] on button "Choose Now" at bounding box center [93, 219] width 27 height 10
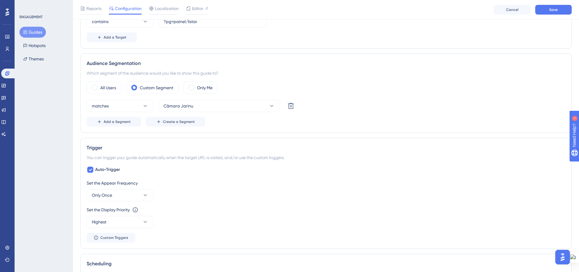
scroll to position [0, 0]
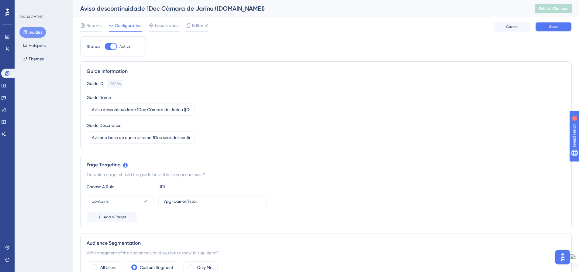
click at [543, 29] on button "Save" at bounding box center [553, 27] width 36 height 10
drag, startPoint x: 550, startPoint y: 11, endPoint x: 423, endPoint y: 87, distance: 148.5
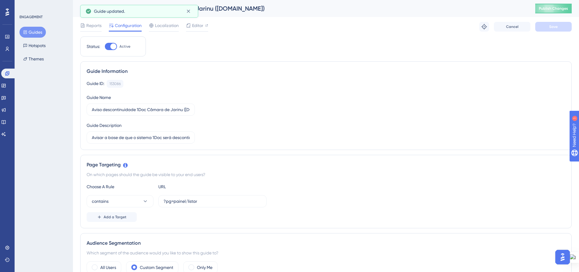
click at [550, 11] on button "Publish Changes" at bounding box center [553, 9] width 36 height 10
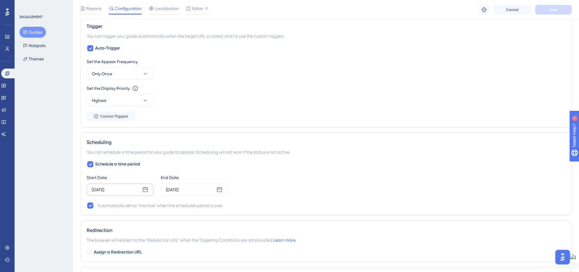
scroll to position [334, 0]
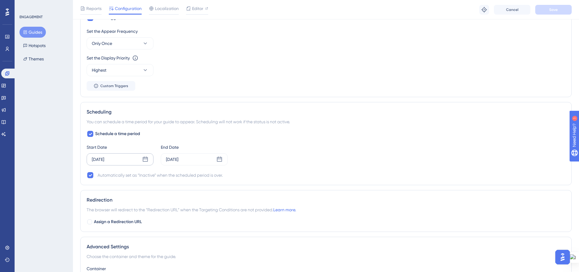
click at [143, 158] on icon at bounding box center [145, 159] width 5 height 5
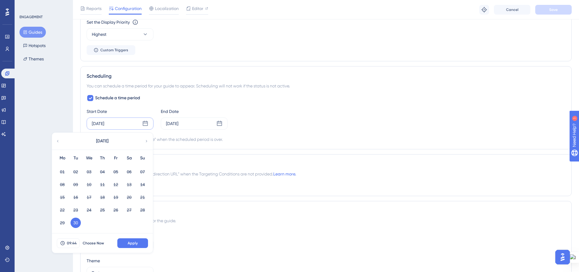
scroll to position [395, 0]
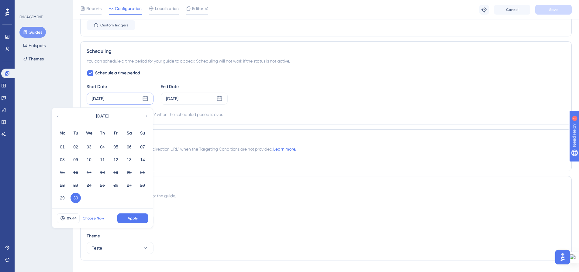
click at [93, 217] on span "Choose Now" at bounding box center [93, 218] width 21 height 5
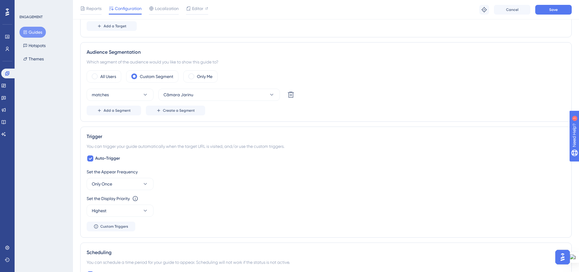
scroll to position [0, 0]
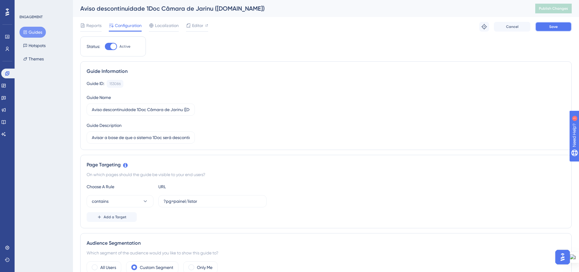
click at [553, 28] on span "Save" at bounding box center [553, 26] width 9 height 5
click at [554, 8] on span "Publish Changes" at bounding box center [553, 8] width 29 height 5
click at [29, 31] on button "Guides" at bounding box center [32, 32] width 26 height 11
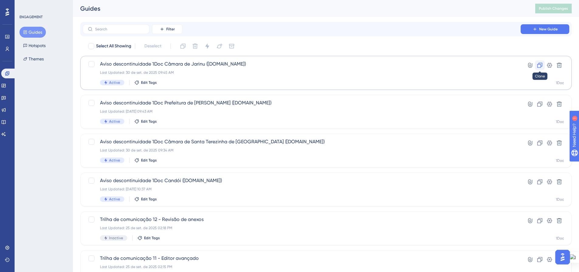
click at [540, 62] on button at bounding box center [540, 65] width 10 height 10
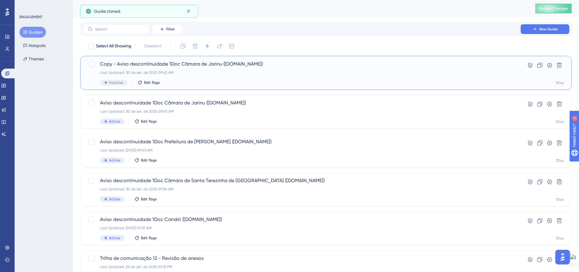
click at [167, 75] on div "Copy - Aviso descontinuidade 1Doc Câmara de Jarinu ([DOMAIN_NAME]) Last Updated…" at bounding box center [301, 72] width 403 height 25
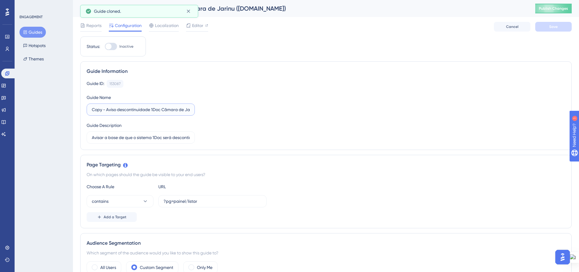
drag, startPoint x: 105, startPoint y: 109, endPoint x: 86, endPoint y: 109, distance: 18.8
click at [86, 109] on div "Guide Information Guide ID: 153087 Copy Guide Name Copy - Aviso descontinuidade…" at bounding box center [325, 105] width 491 height 89
drag, startPoint x: 174, startPoint y: 110, endPoint x: 182, endPoint y: 110, distance: 8.5
click at [182, 110] on input "Aviso descontinuidade 1Doc Câmara de Jarinu ([DOMAIN_NAME])" at bounding box center [141, 109] width 98 height 7
type input "Aviso descontinuidade 1Doc Câmara de Caeté ([DOMAIN_NAME])"
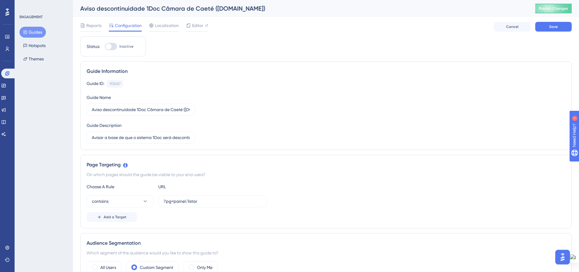
click at [231, 123] on div "Guide ID: 153087 Copy Guide Name Aviso descontinuidade 1Doc Câmara de Caeté ([D…" at bounding box center [326, 112] width 478 height 64
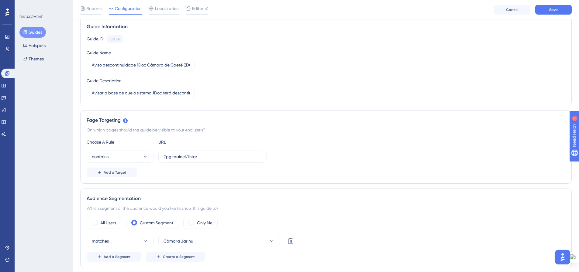
scroll to position [122, 0]
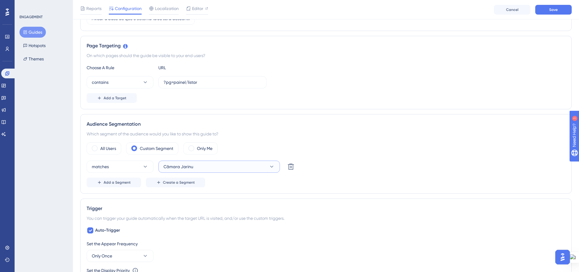
click at [262, 166] on button "Câmara Jarinu" at bounding box center [219, 167] width 122 height 12
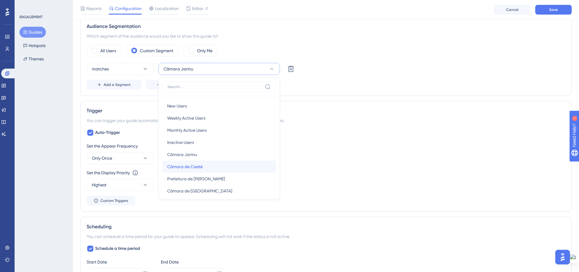
click at [233, 170] on div "Câmara de Caeté Câmara de Caeté" at bounding box center [219, 167] width 104 height 12
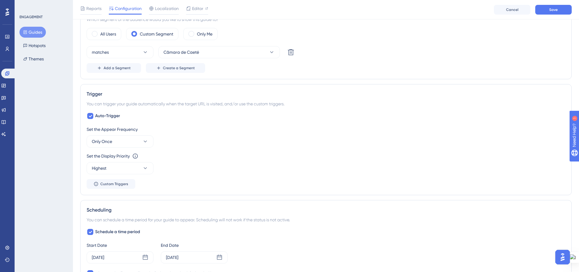
scroll to position [310, 0]
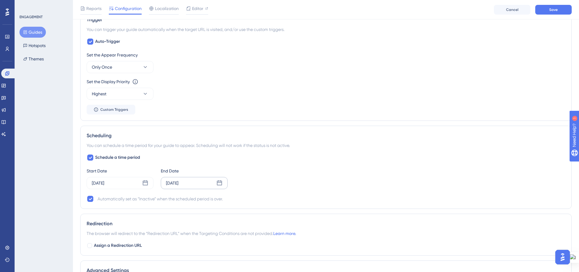
click at [220, 183] on icon at bounding box center [219, 183] width 6 height 6
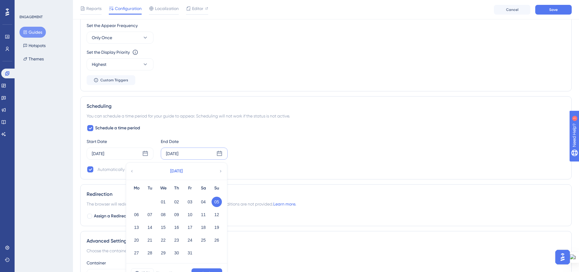
scroll to position [341, 0]
click at [151, 215] on button "07" at bounding box center [150, 214] width 10 height 10
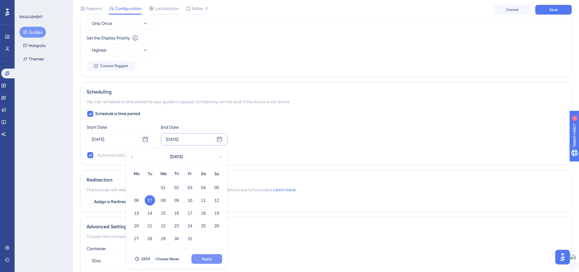
scroll to position [402, 0]
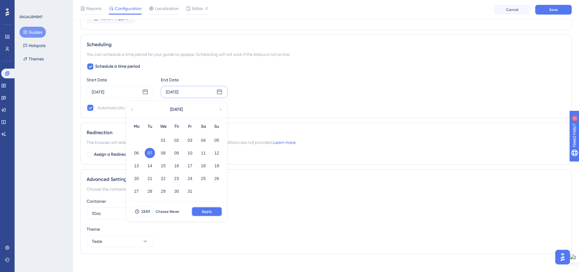
click at [216, 209] on button "Apply" at bounding box center [206, 212] width 31 height 10
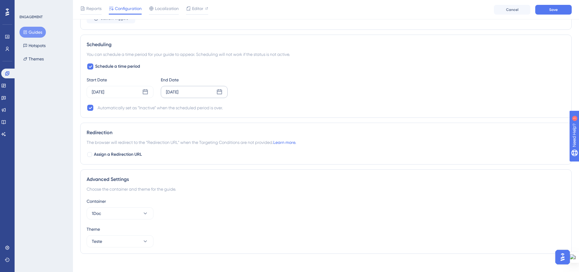
click at [334, 98] on div "Schedule a time period Start Date [DATE] End Date [DATE] Automatically set as “…" at bounding box center [326, 87] width 478 height 49
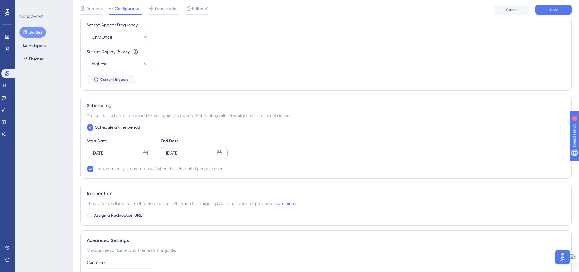
scroll to position [286, 0]
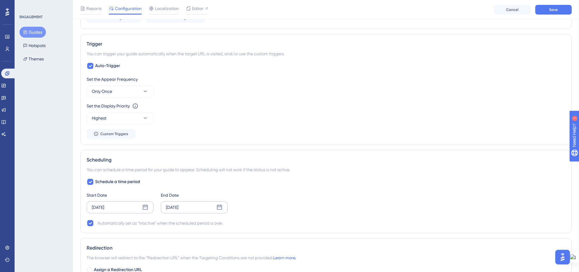
click at [148, 207] on div "[DATE]" at bounding box center [120, 207] width 67 height 12
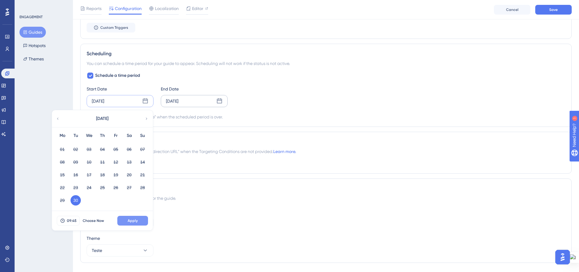
scroll to position [408, 0]
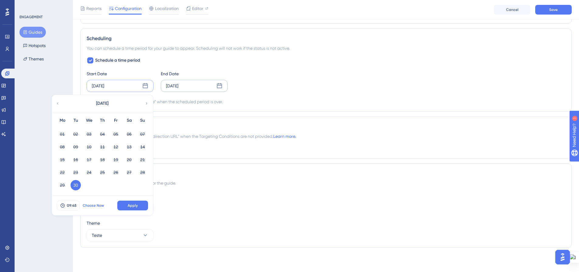
click at [87, 206] on span "Choose Now" at bounding box center [93, 205] width 21 height 5
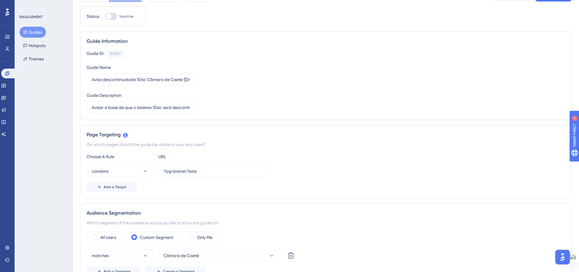
scroll to position [0, 0]
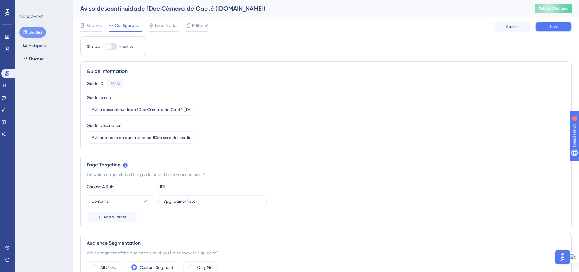
click at [544, 23] on button "Save" at bounding box center [553, 27] width 36 height 10
click at [197, 23] on span "Editor" at bounding box center [197, 25] width 11 height 7
click at [115, 46] on div at bounding box center [111, 46] width 12 height 7
click at [105, 46] on input "Inactive" at bounding box center [104, 46] width 0 height 0
checkbox input "true"
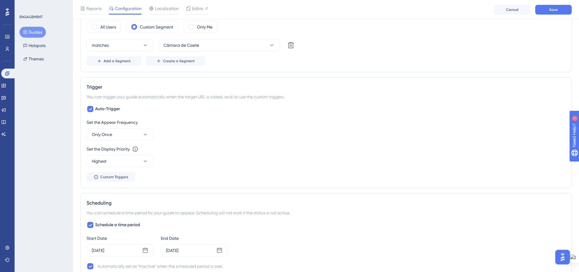
scroll to position [395, 0]
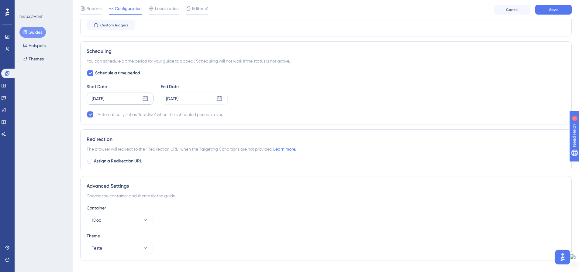
click at [146, 100] on icon at bounding box center [145, 99] width 6 height 6
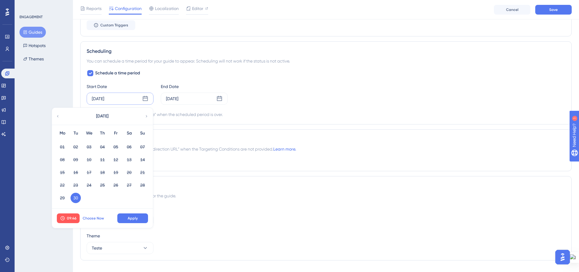
click at [98, 216] on span "Choose Now" at bounding box center [93, 218] width 21 height 5
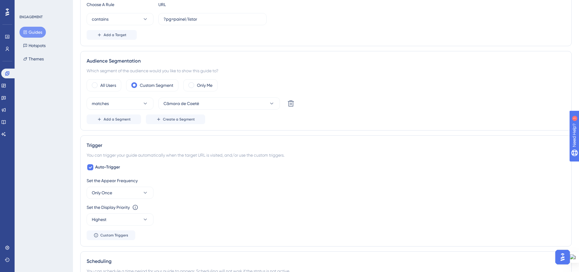
scroll to position [0, 0]
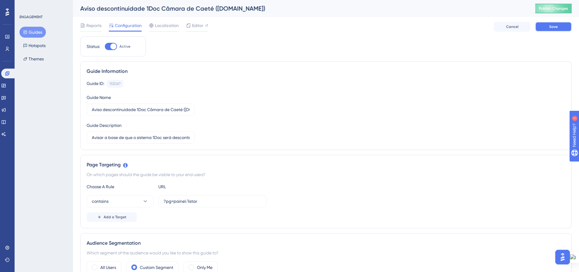
click at [549, 30] on button "Save" at bounding box center [553, 27] width 36 height 10
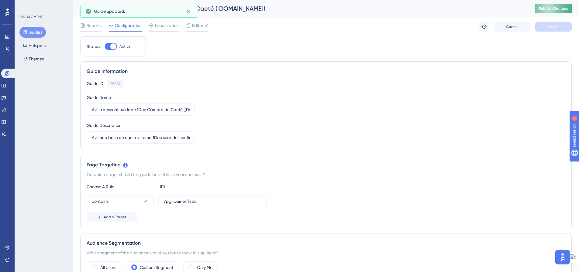
click at [550, 10] on span "Publish Changes" at bounding box center [553, 8] width 29 height 5
click at [191, 10] on button at bounding box center [187, 11] width 9 height 10
click at [25, 32] on icon at bounding box center [25, 32] width 3 height 4
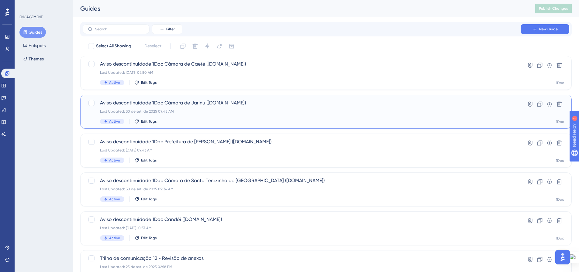
click at [206, 110] on div "Last Updated: 30 de set. de 2025 09:45 AM" at bounding box center [301, 111] width 403 height 5
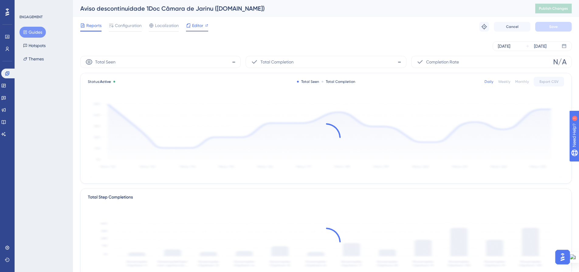
click at [202, 27] on span "Editor" at bounding box center [197, 25] width 11 height 7
click at [542, 9] on button "Publish Changes" at bounding box center [553, 9] width 36 height 10
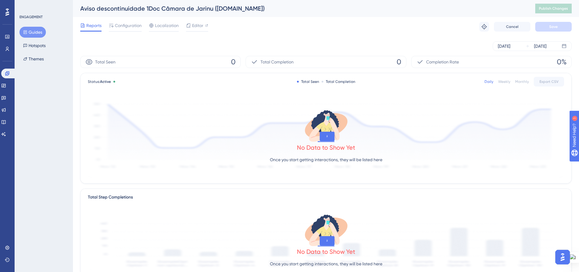
click at [28, 34] on button "Guides" at bounding box center [32, 32] width 26 height 11
